Goal: Task Accomplishment & Management: Manage account settings

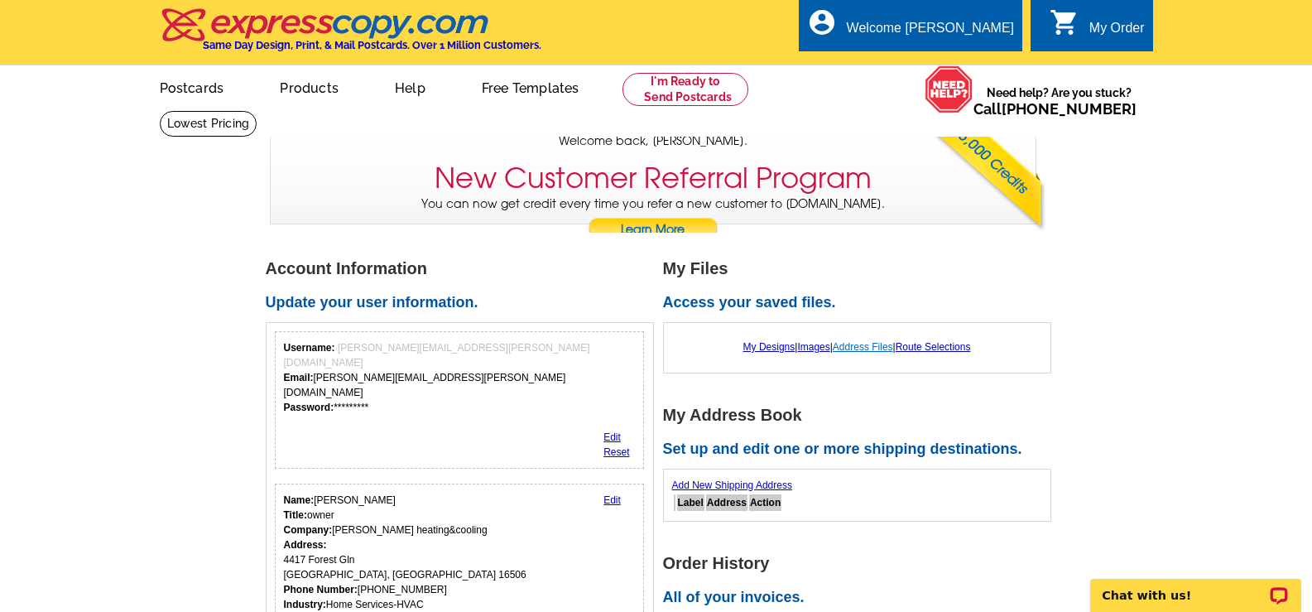
click at [859, 348] on link "Address Files" at bounding box center [863, 347] width 60 height 12
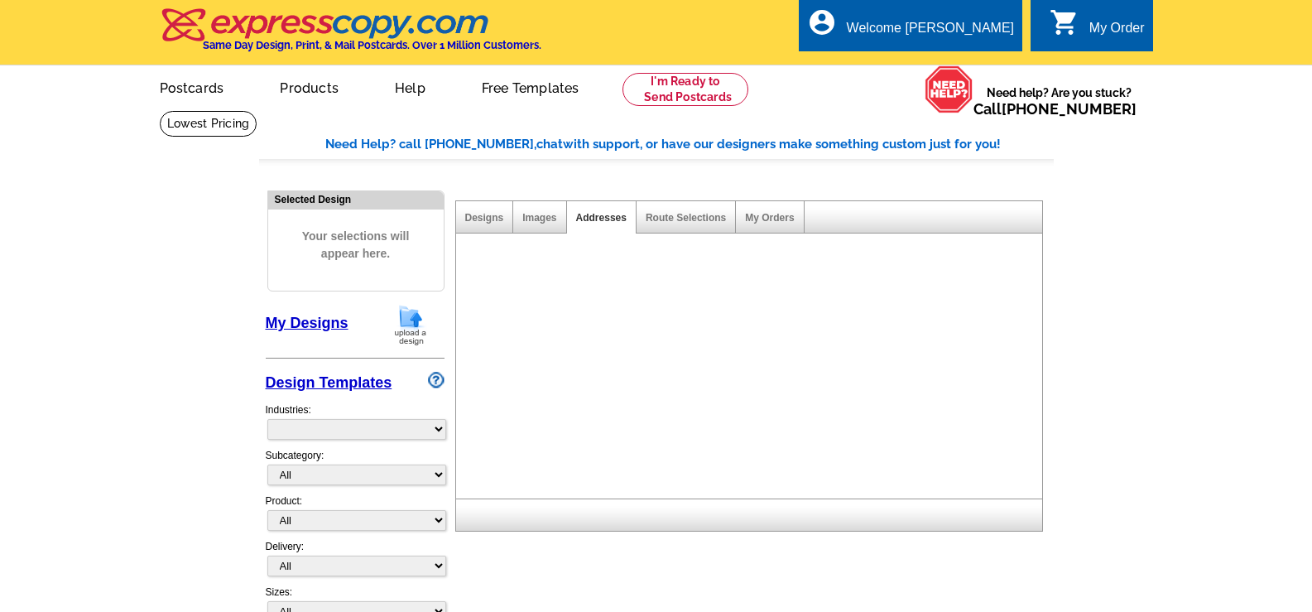
select select "785"
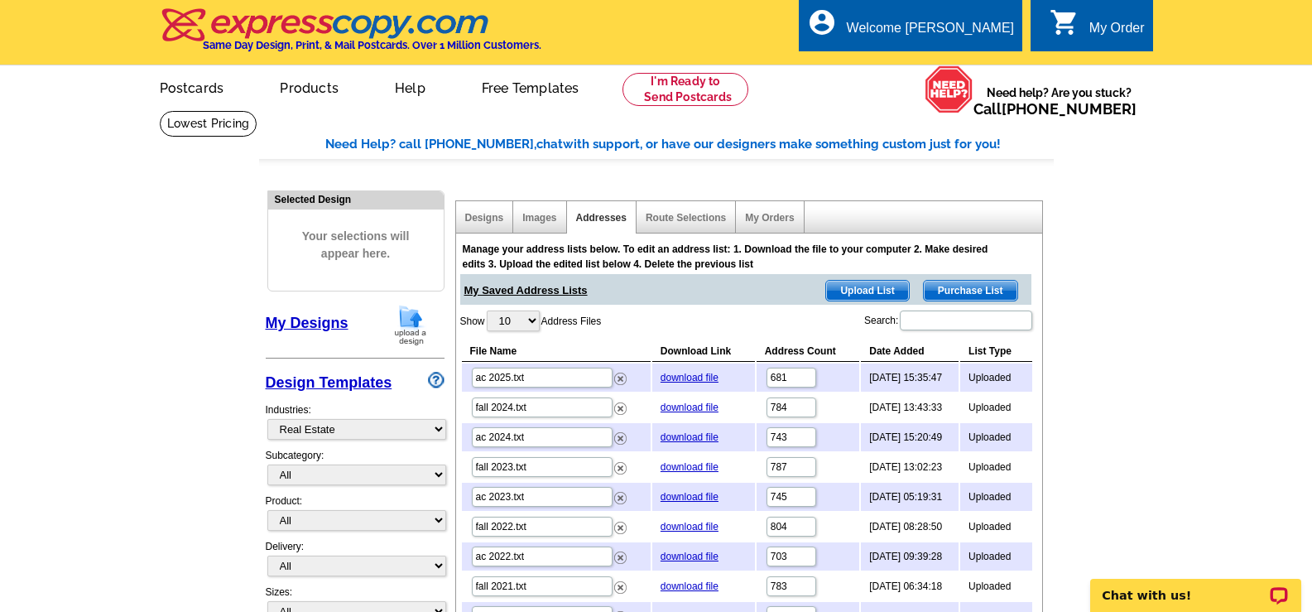
click at [868, 291] on span "Upload List" at bounding box center [867, 291] width 82 height 20
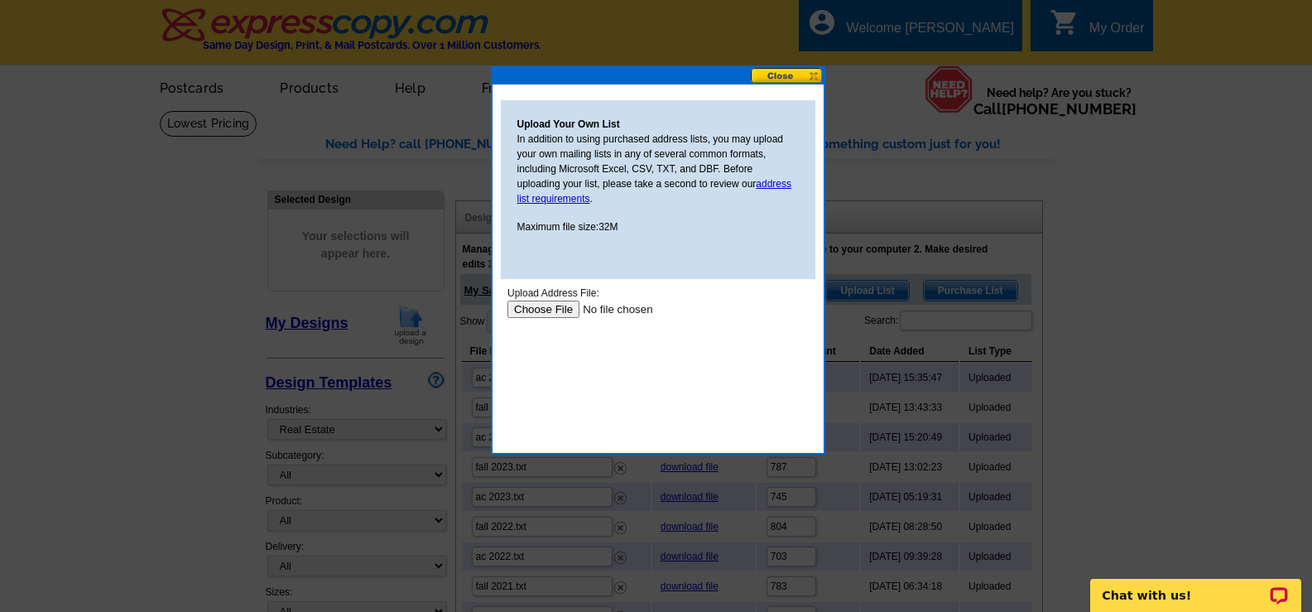
click at [554, 307] on input "file" at bounding box center [611, 309] width 209 height 17
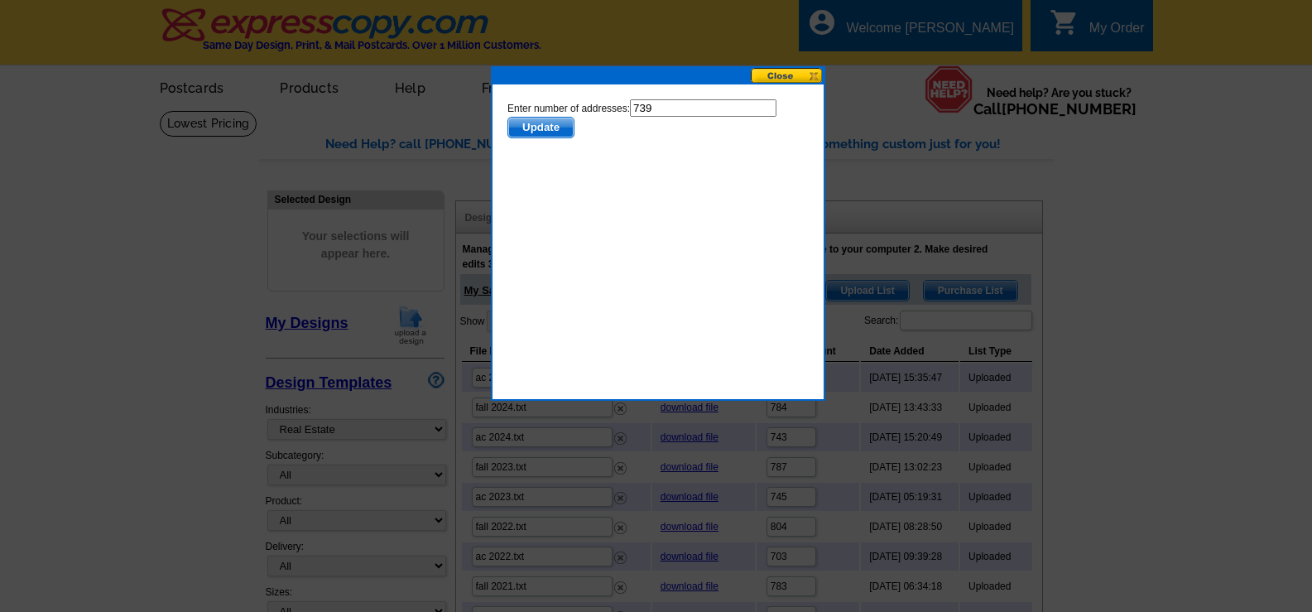
click at [547, 127] on span "Update" at bounding box center [540, 128] width 65 height 20
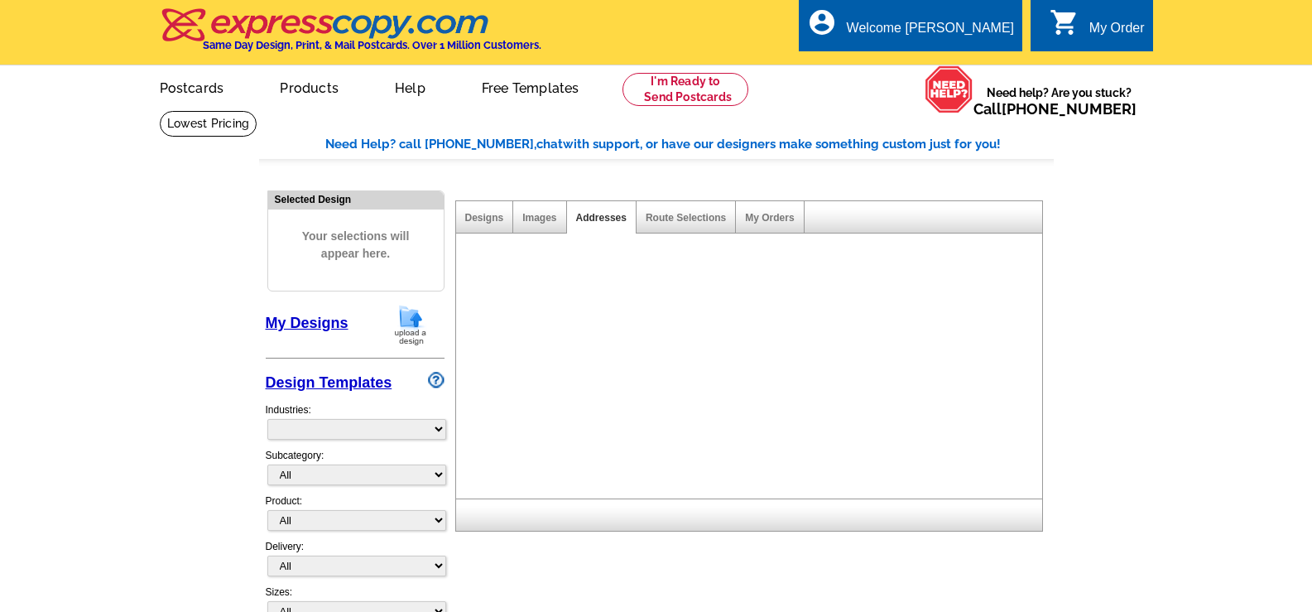
select select "785"
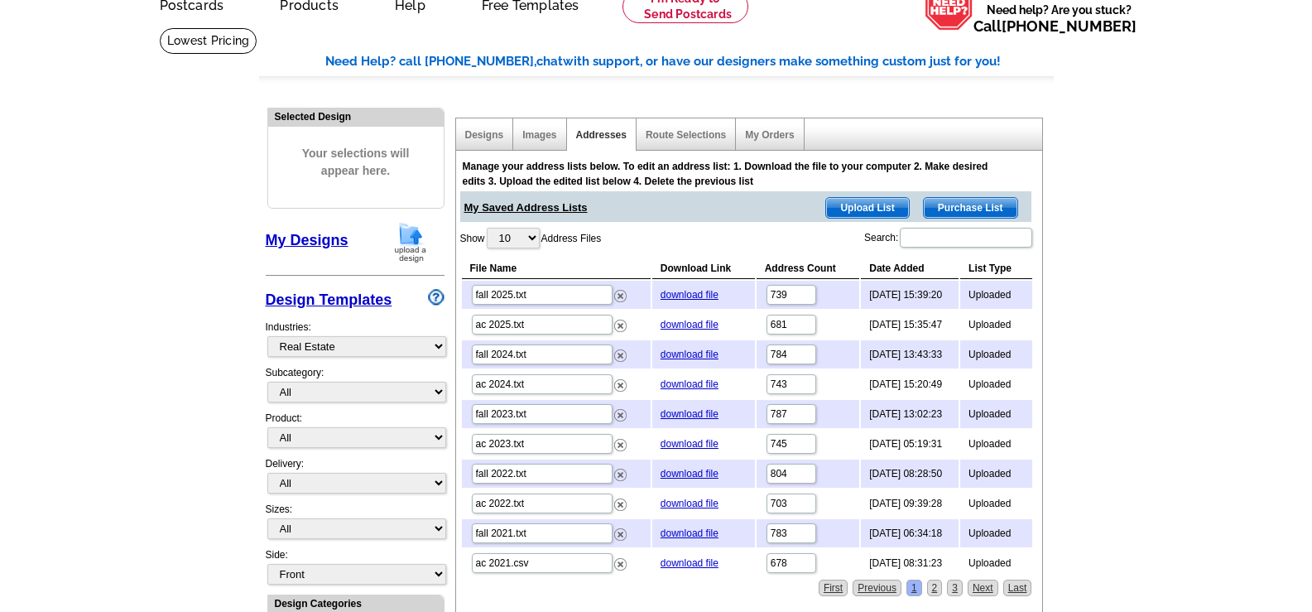
scroll to position [166, 0]
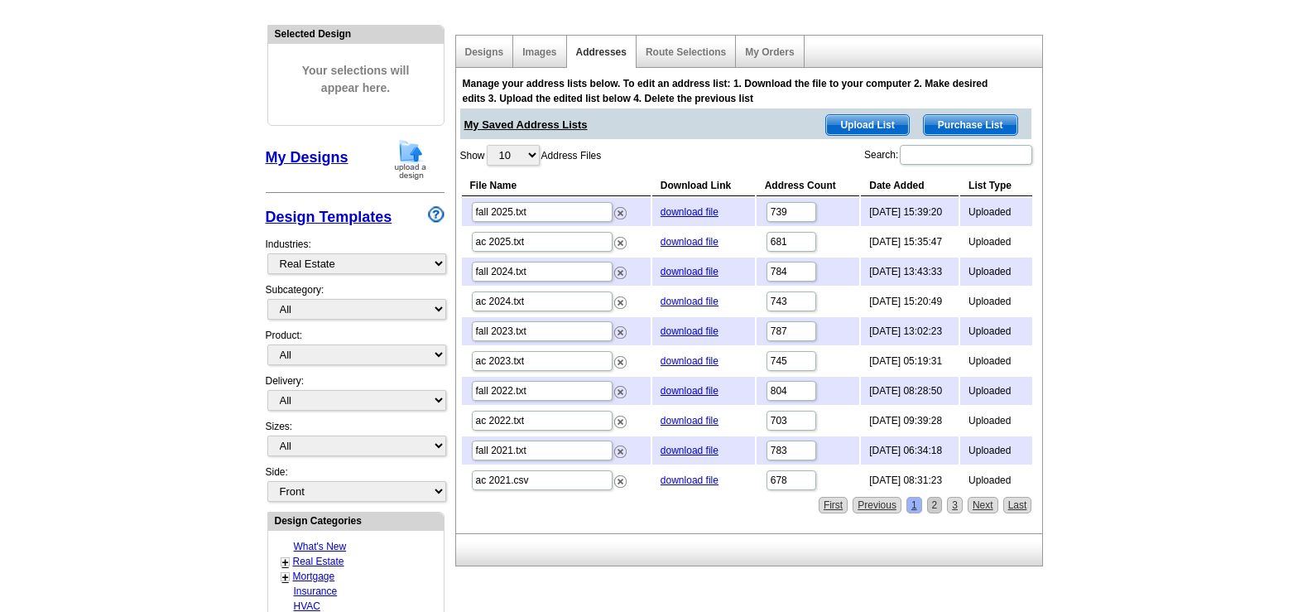
click at [936, 505] on link "2" at bounding box center [935, 505] width 16 height 17
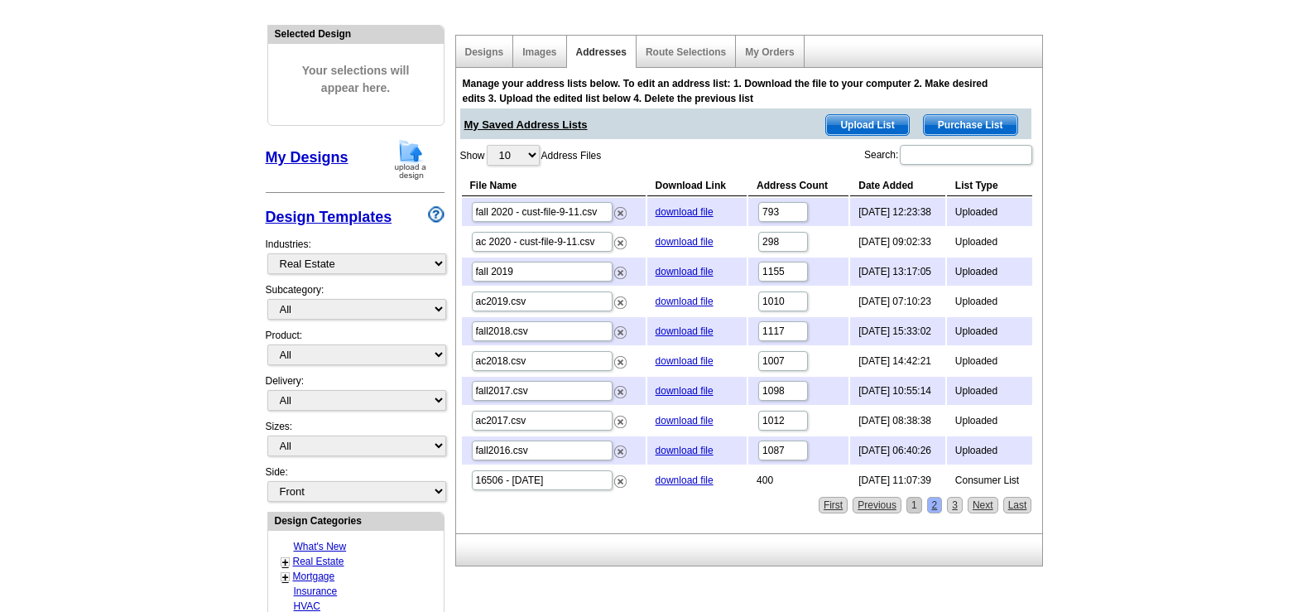
click at [912, 509] on link "1" at bounding box center [915, 505] width 16 height 17
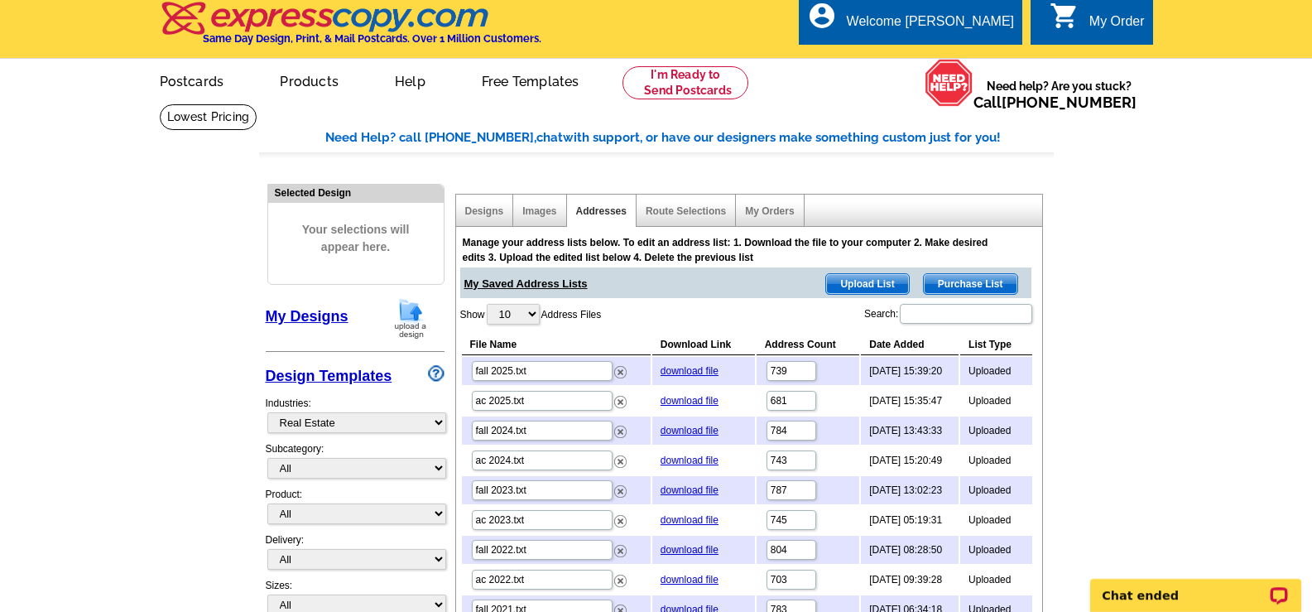
scroll to position [0, 0]
